Goal: Information Seeking & Learning: Understand process/instructions

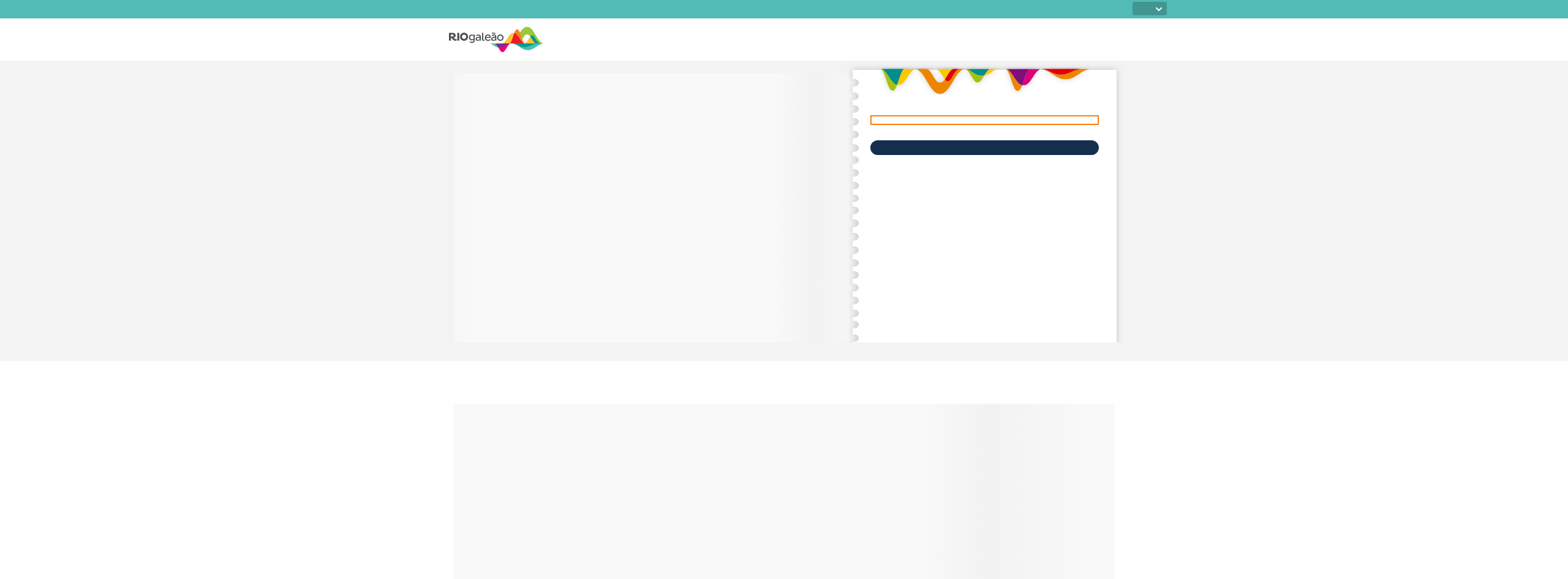
select select
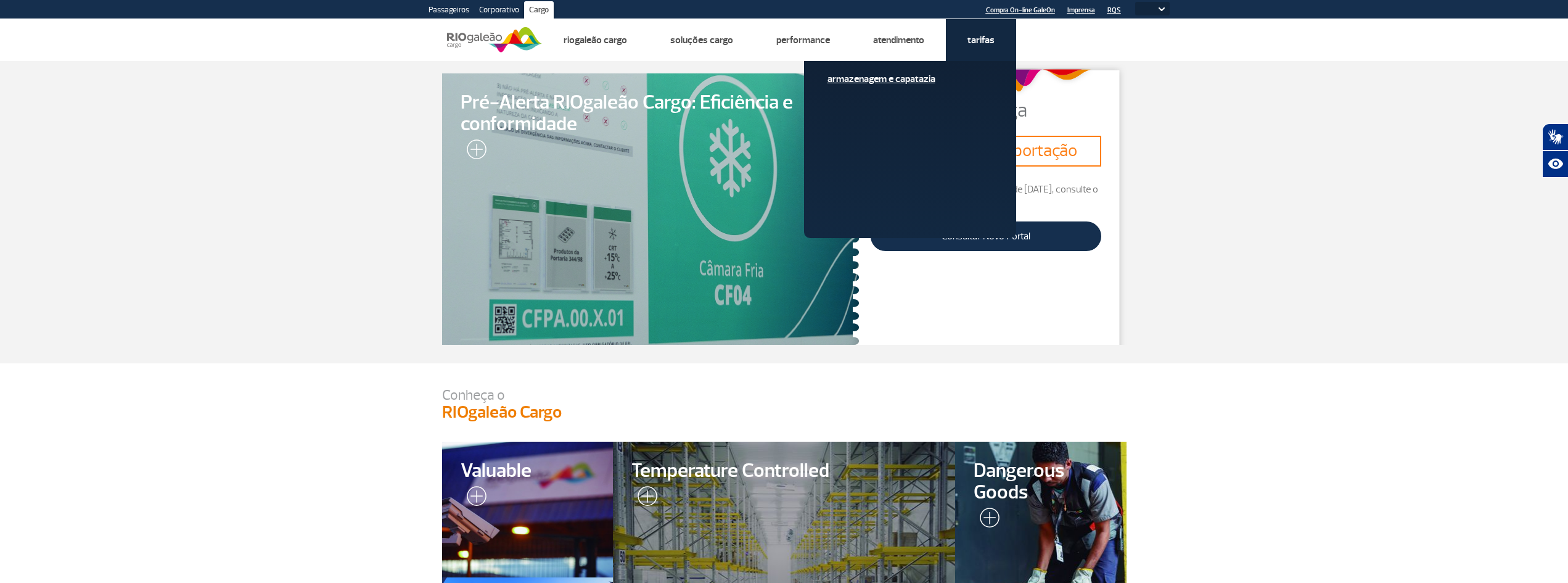
click at [910, 77] on link "Armazenagem e Capatazia" at bounding box center [909, 79] width 165 height 14
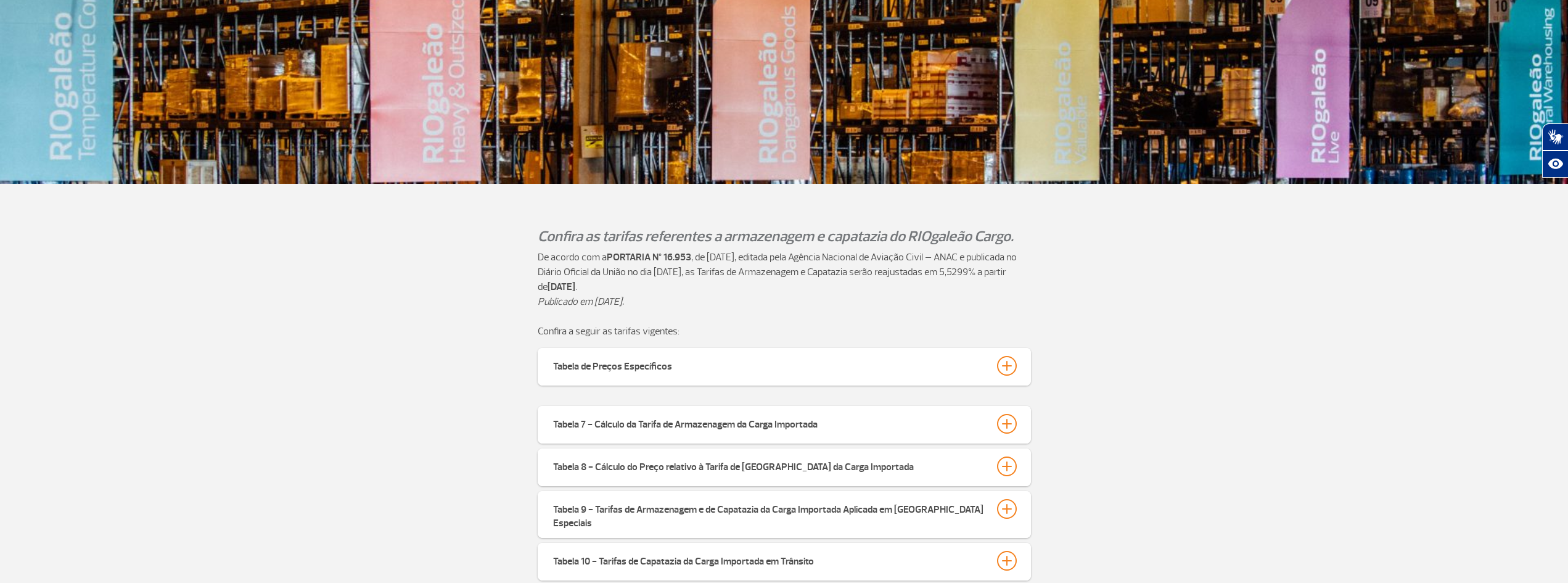
scroll to position [370, 0]
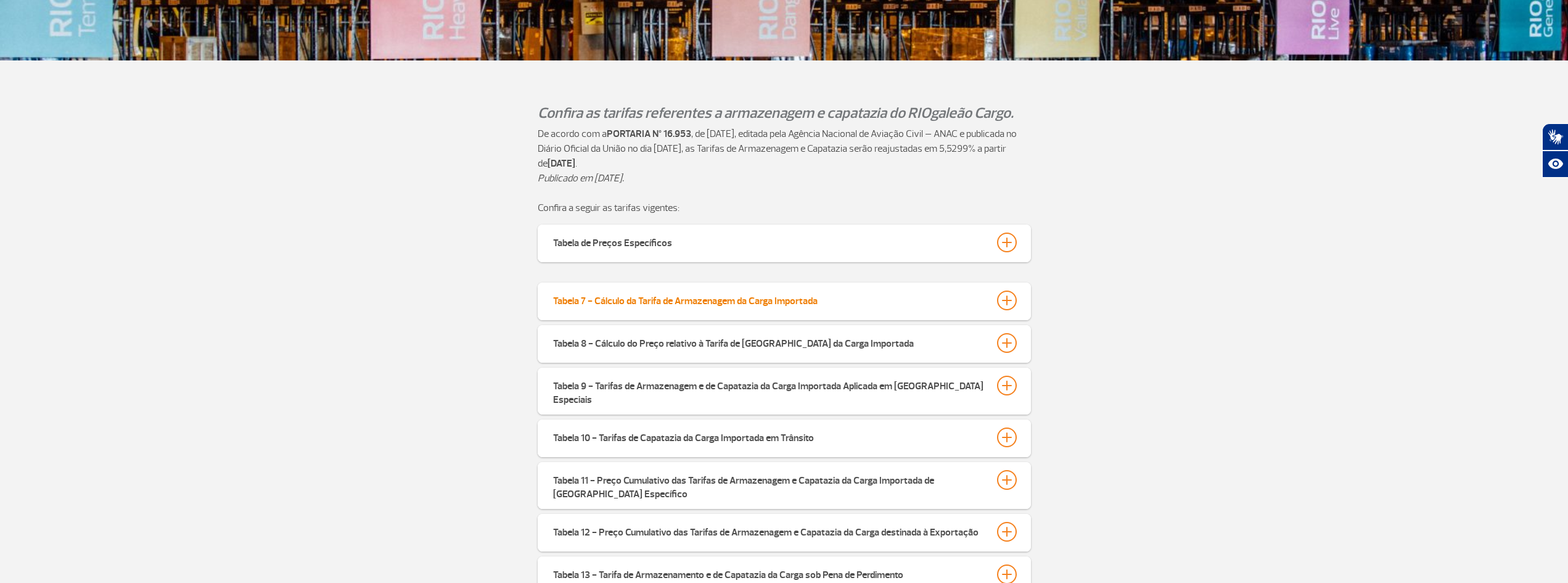
click at [696, 307] on div "Tabela 7 - Cálculo da Tarifa de Armazenagem da Carga Importada" at bounding box center [685, 299] width 265 height 18
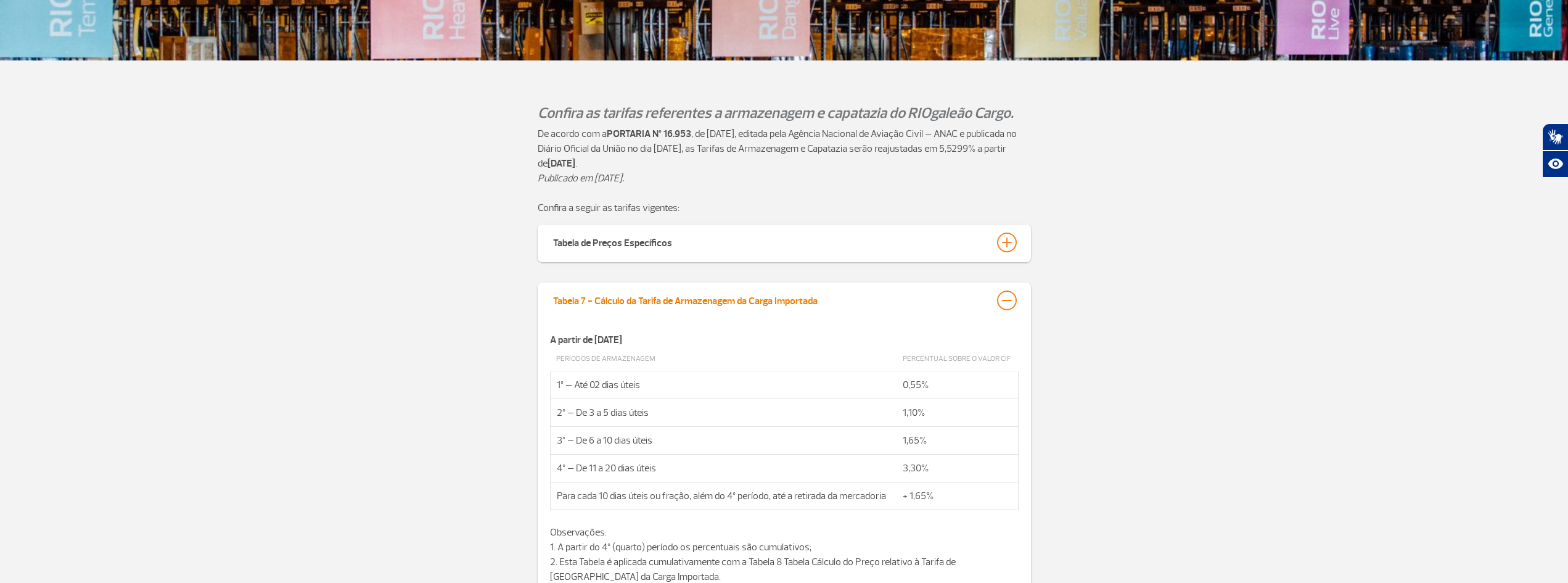
scroll to position [493, 0]
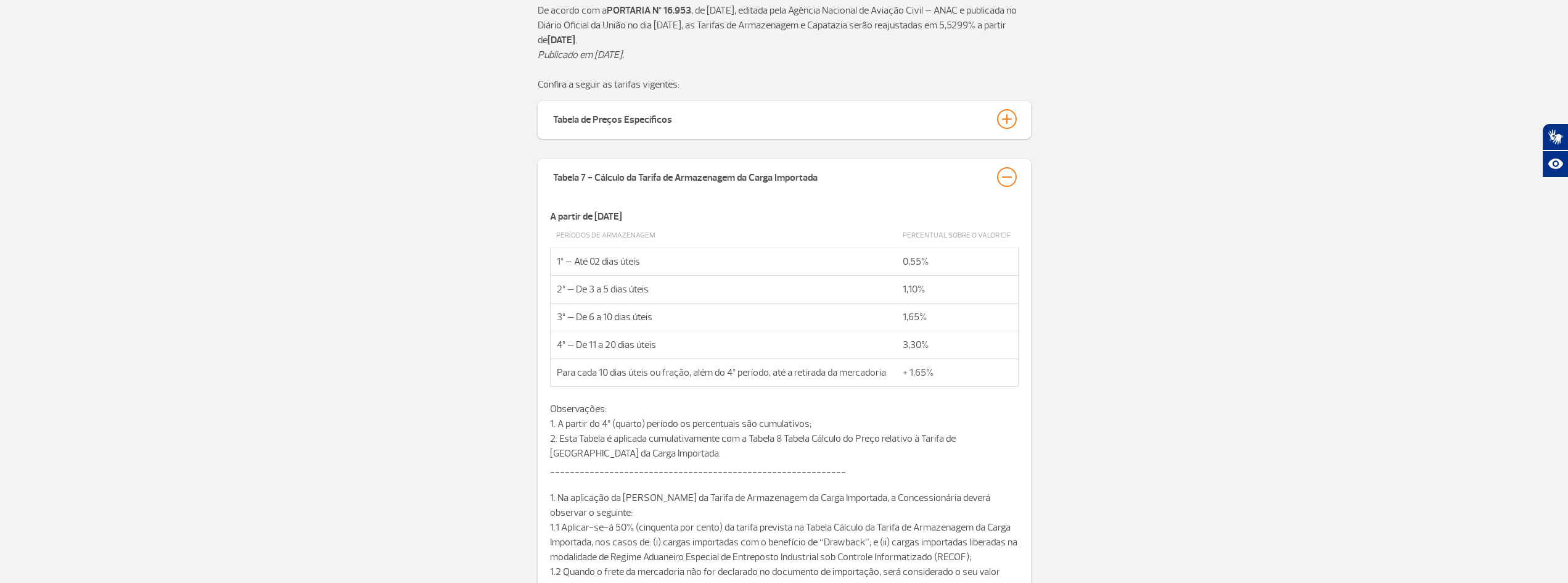
click at [374, 308] on div "Tabela 7 - Cálculo da Tarifa de Armazenagem da Carga Importada A partir de 01 d…" at bounding box center [784, 589] width 1568 height 859
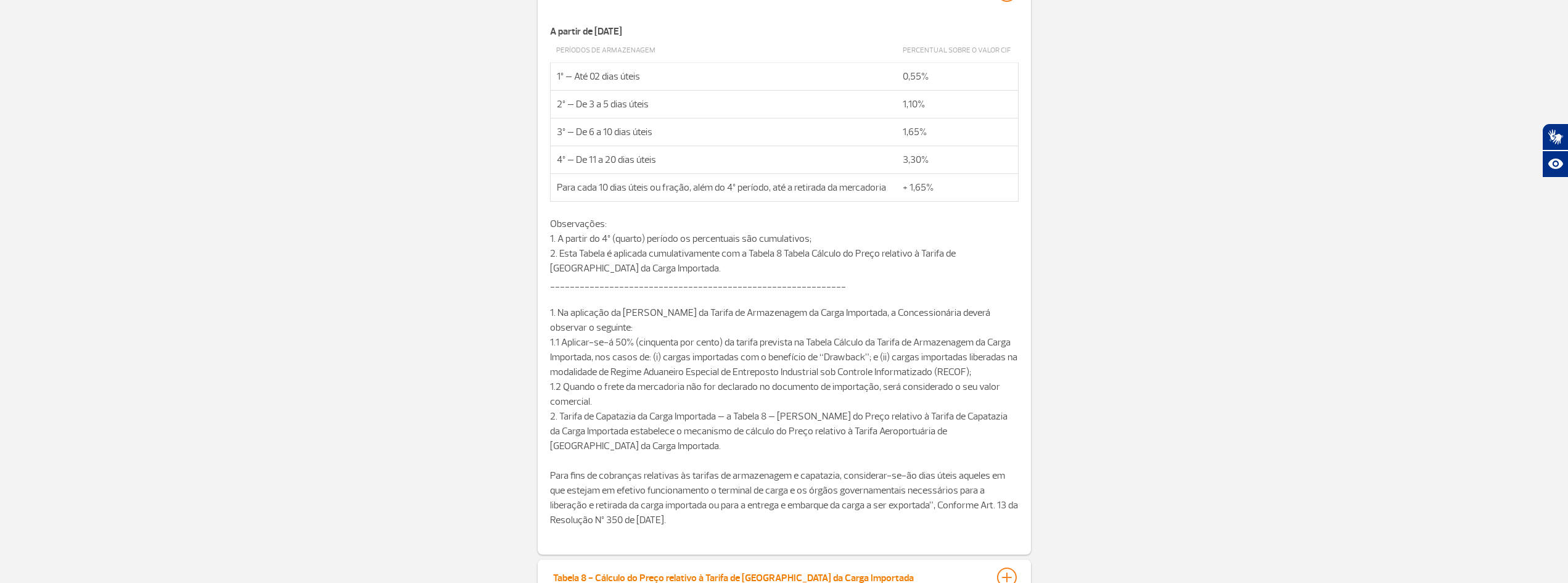
scroll to position [925, 0]
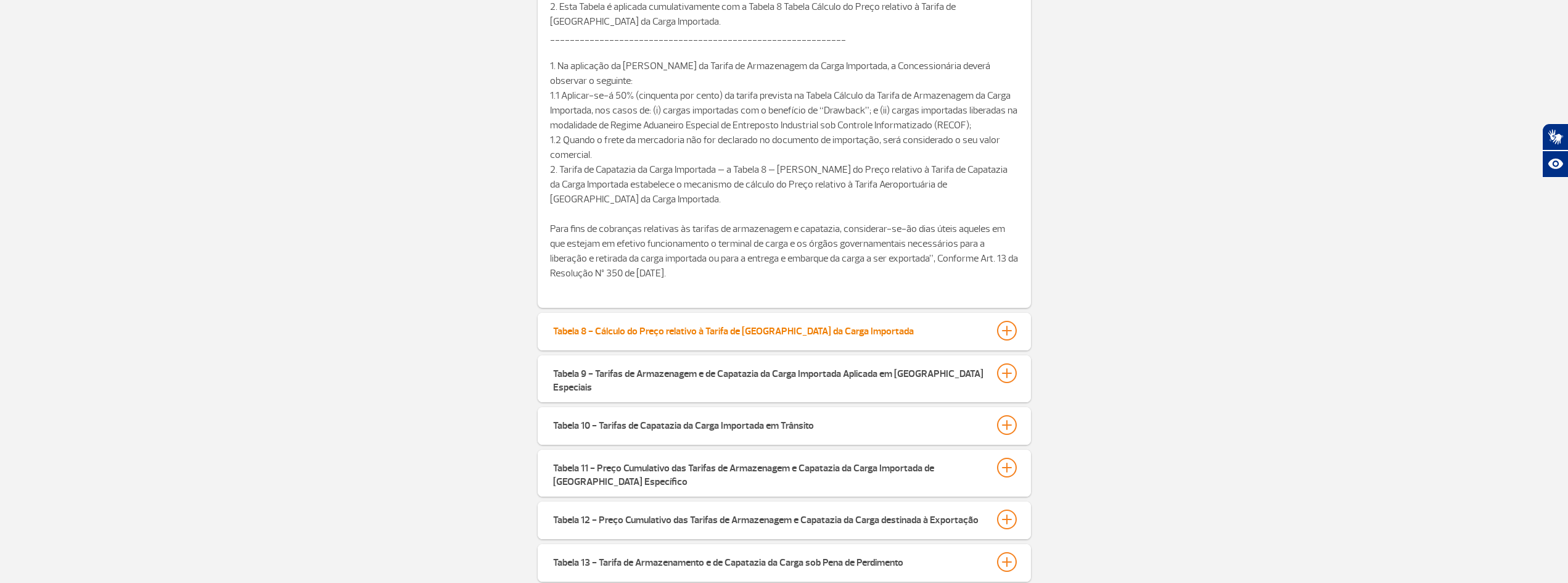
click at [763, 336] on div "Tabela 8 - Cálculo do Preço relativo à Tarifa de [GEOGRAPHIC_DATA] da Carga Imp…" at bounding box center [733, 330] width 361 height 18
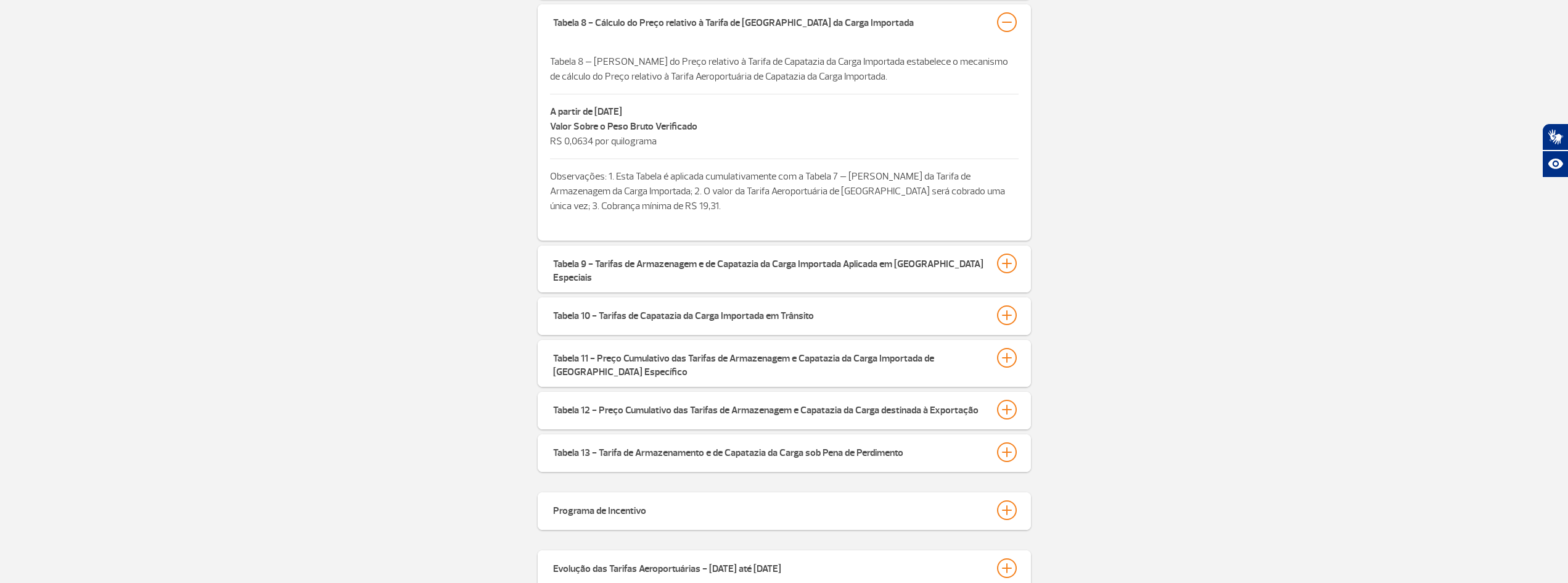
scroll to position [1357, 0]
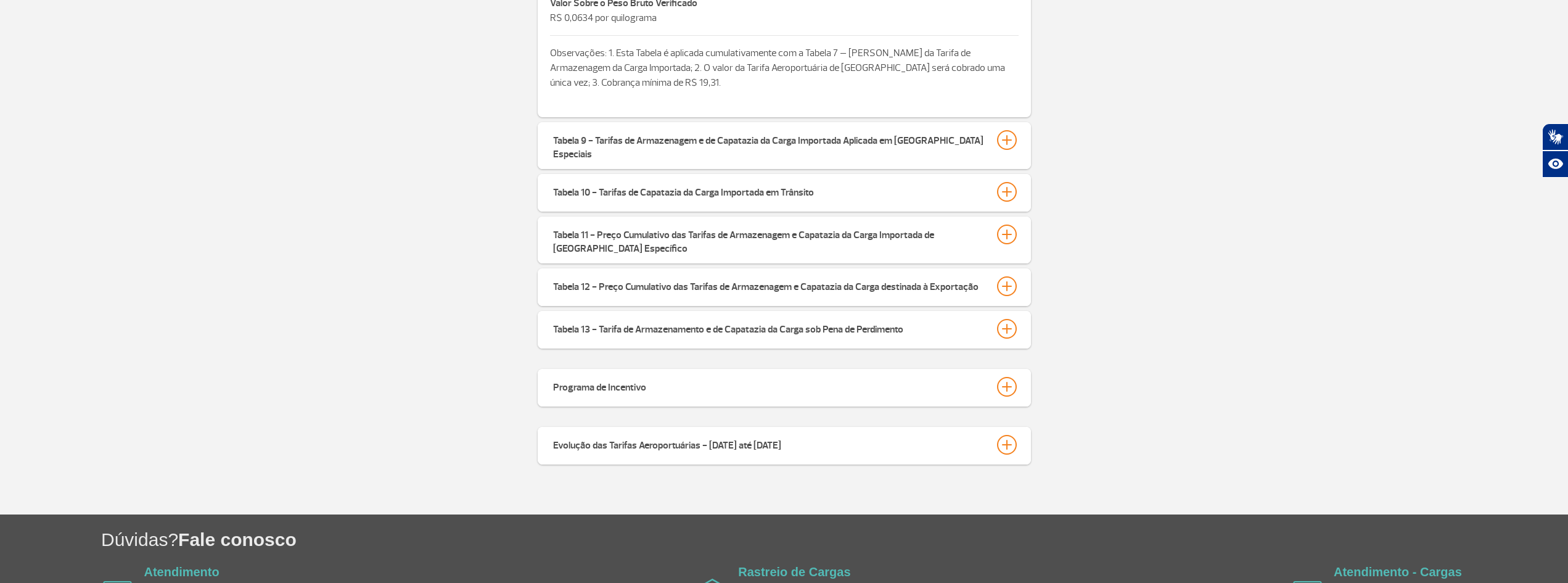
click at [749, 390] on div "Programa de Incentivo" at bounding box center [784, 387] width 493 height 37
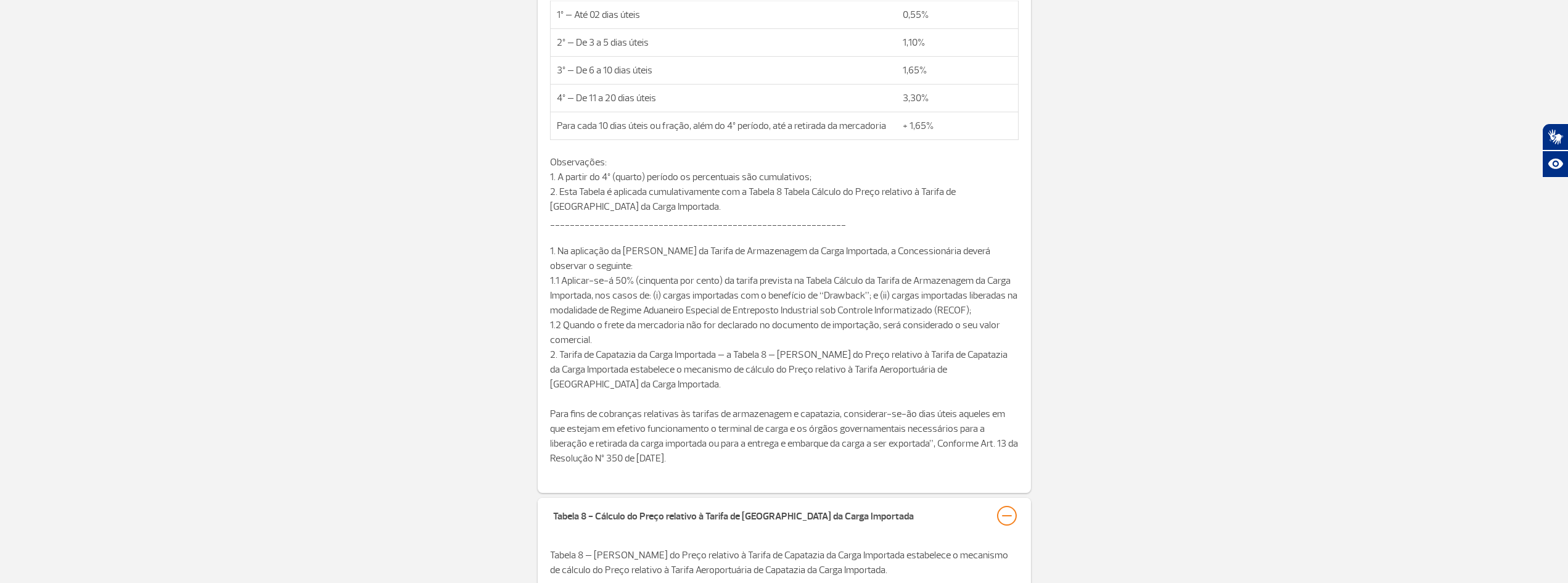
scroll to position [556, 0]
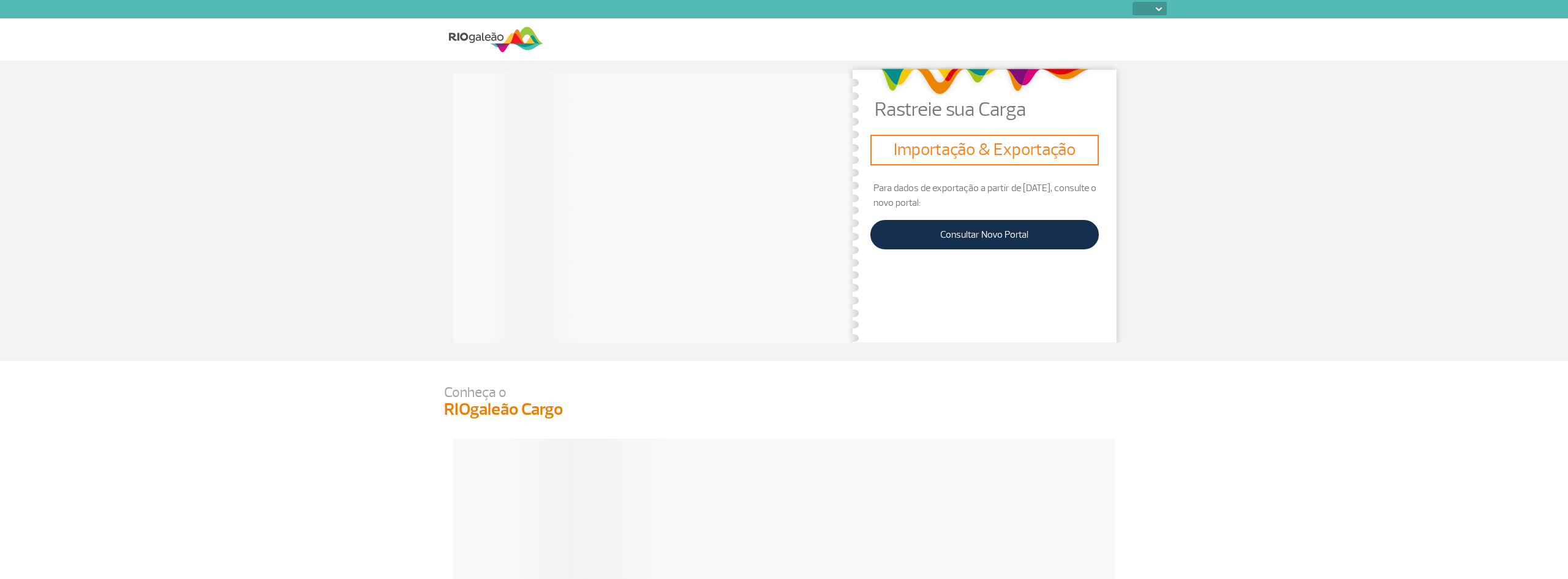
select select
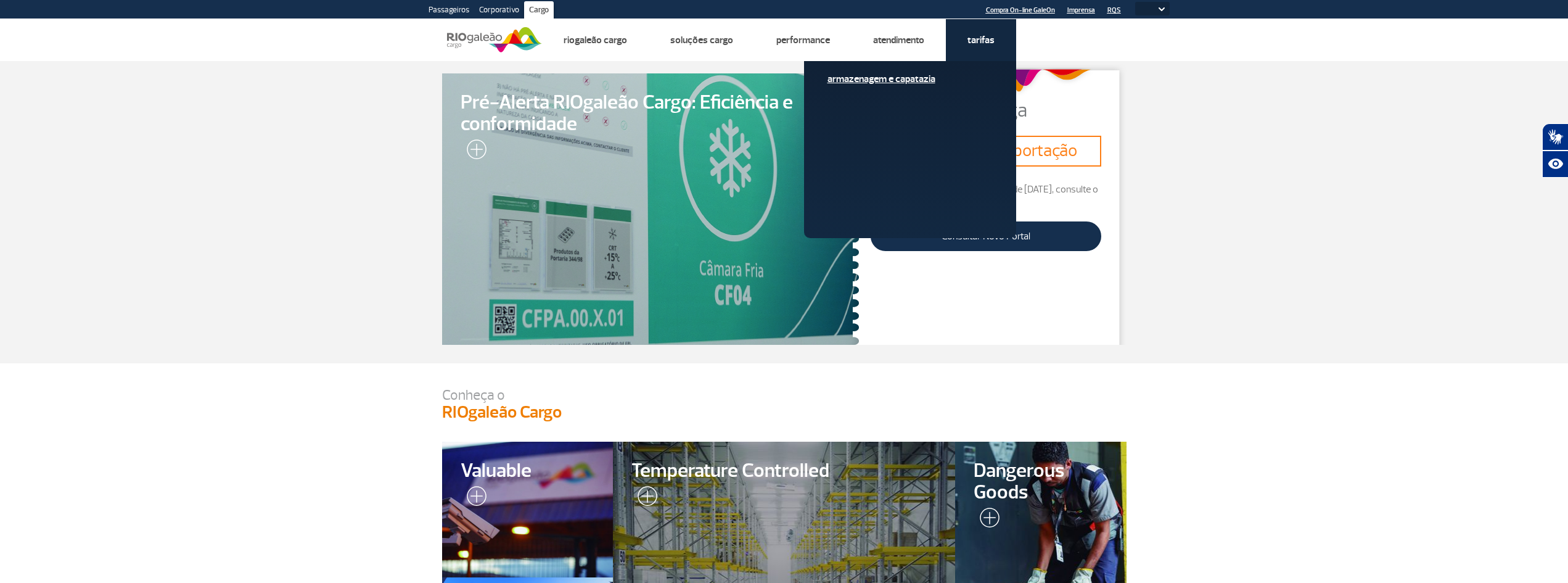
click at [897, 81] on link "Armazenagem e Capatazia" at bounding box center [909, 79] width 165 height 14
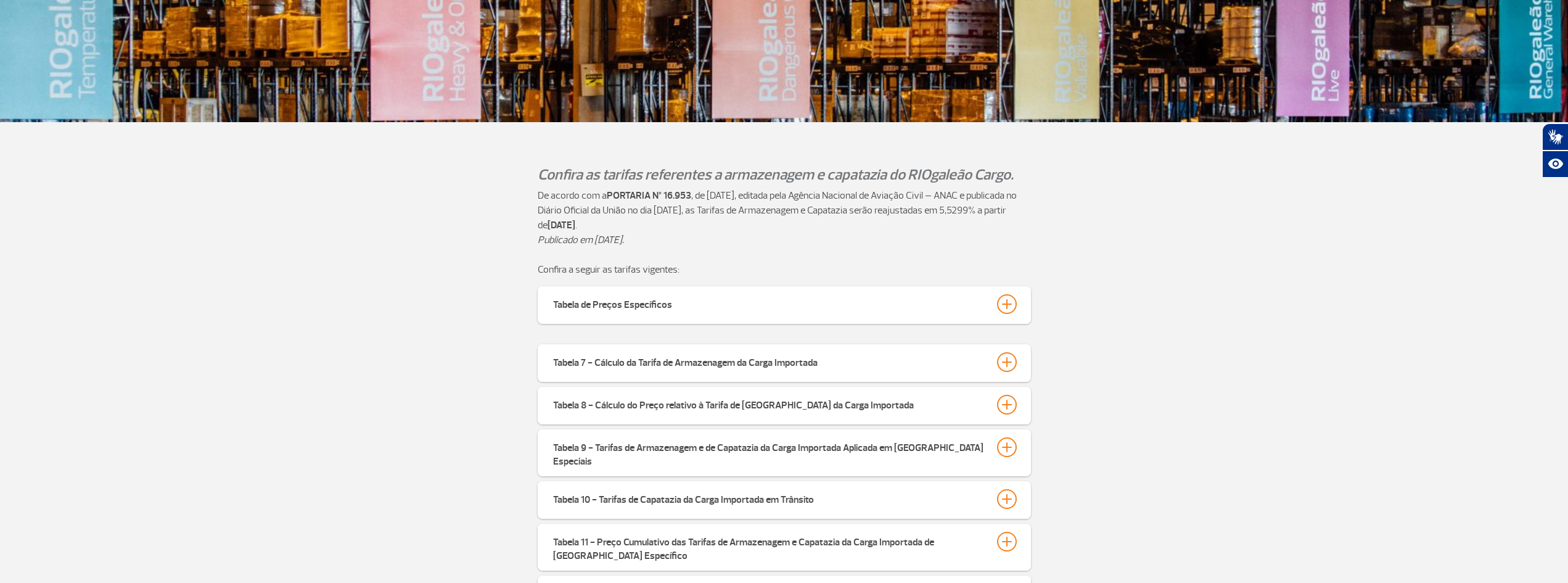
scroll to position [370, 0]
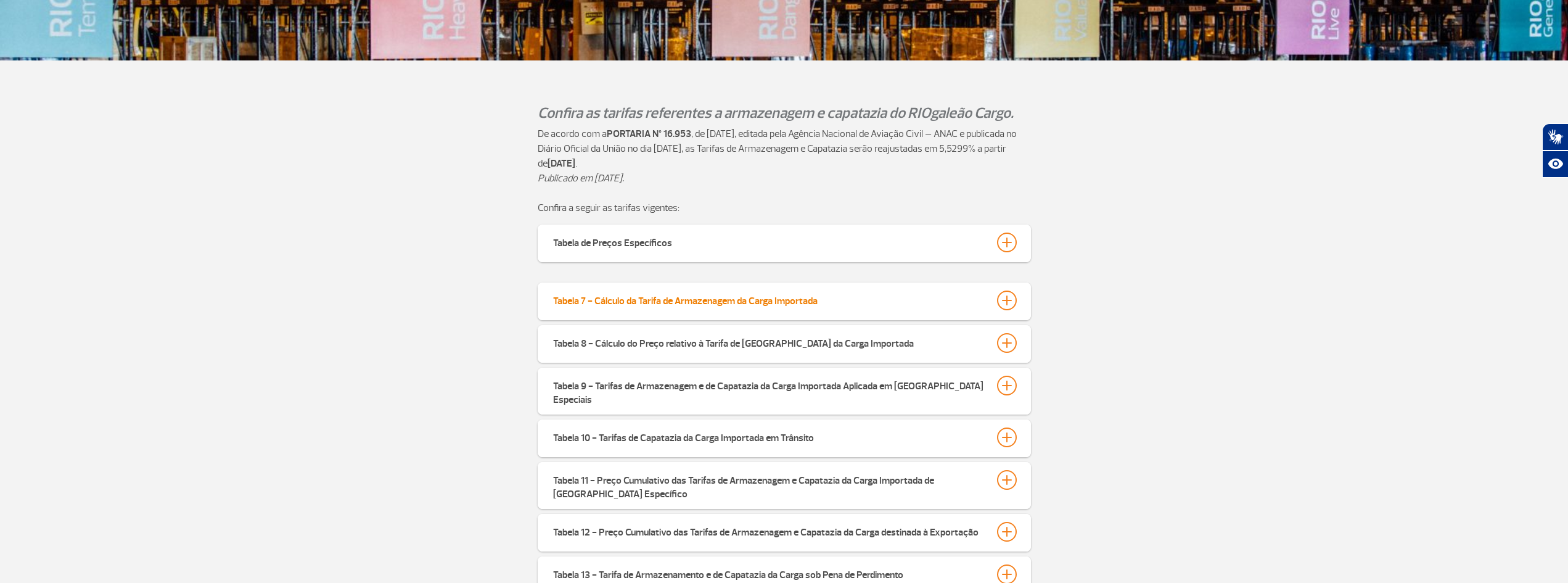
click at [930, 298] on button "Tabela 7 - Cálculo da Tarifa de Armazenagem da Carga Importada" at bounding box center [784, 299] width 463 height 21
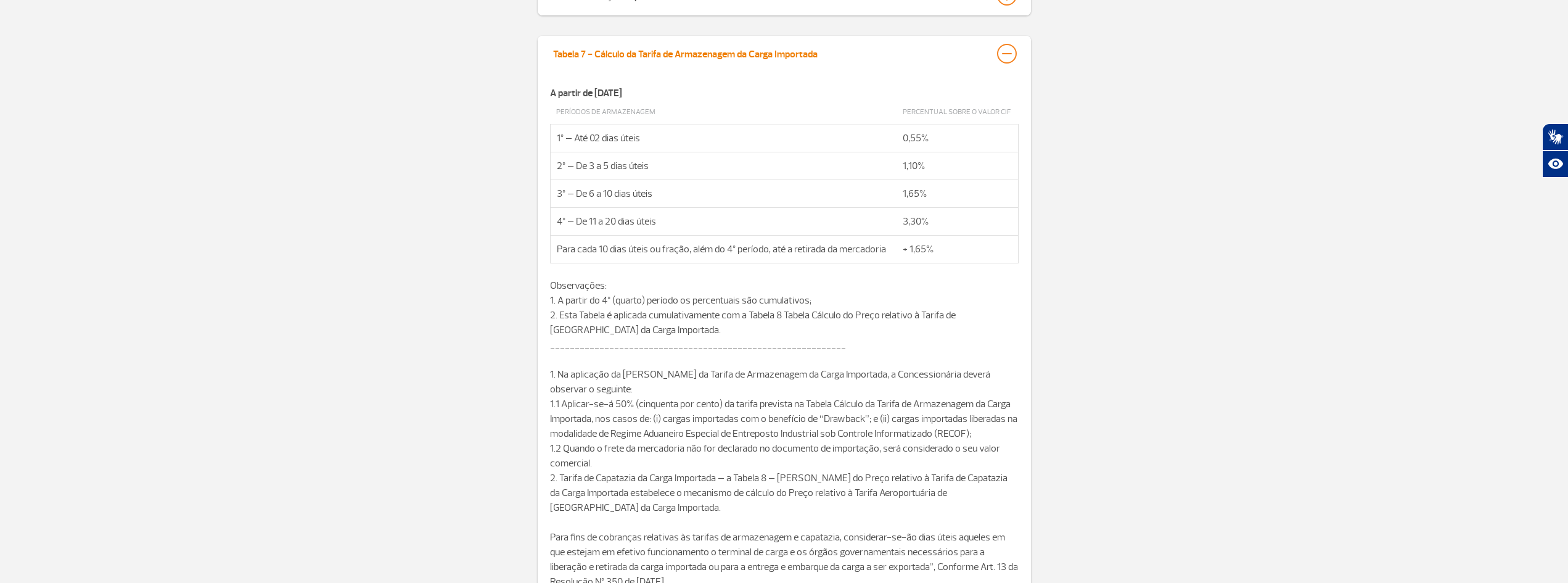
scroll to position [802, 0]
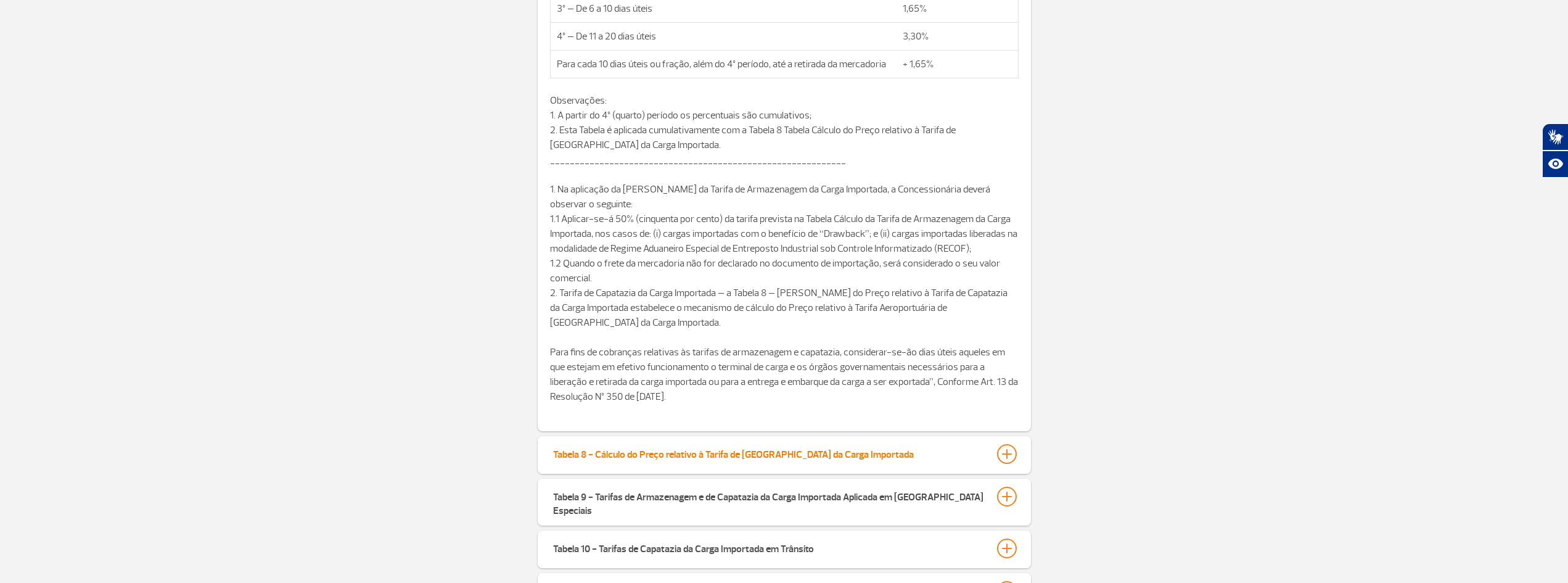
click at [847, 457] on div "Tabela 8 - Cálculo do Preço relativo à Tarifa de [GEOGRAPHIC_DATA] da Carga Imp…" at bounding box center [733, 453] width 361 height 18
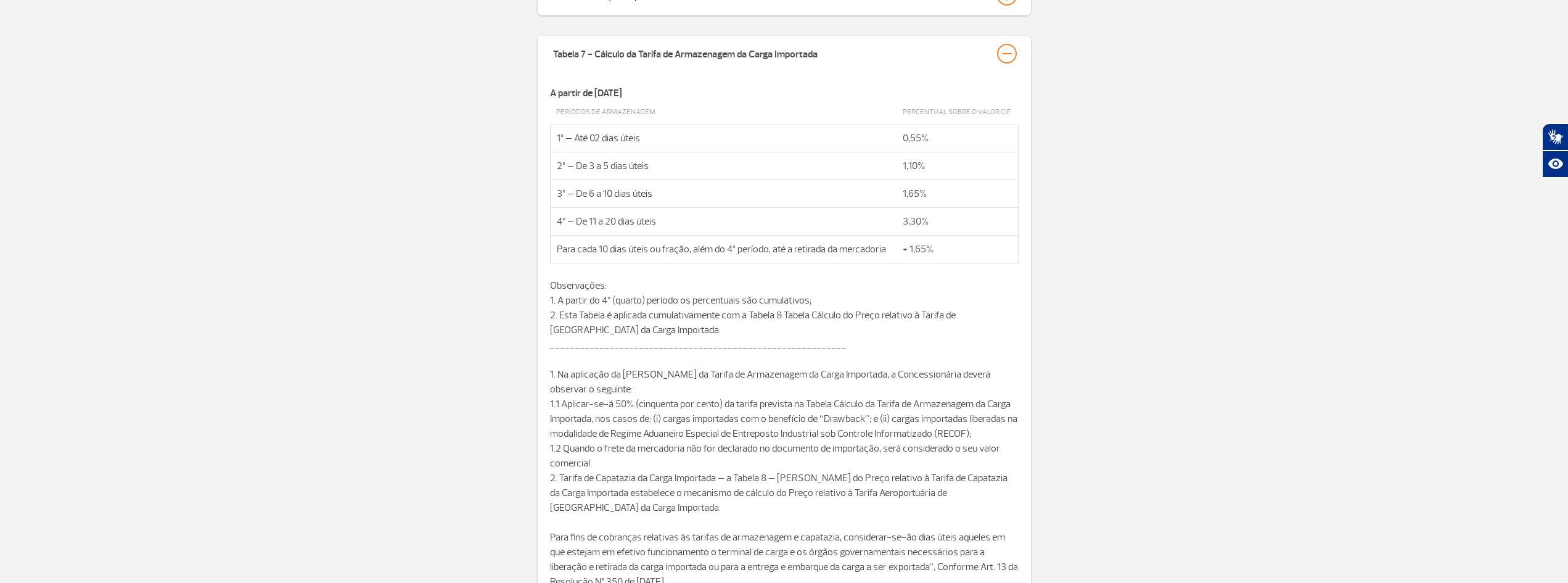
scroll to position [740, 0]
